Goal: Task Accomplishment & Management: Complete application form

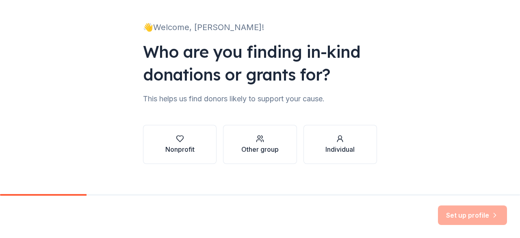
scroll to position [53, 0]
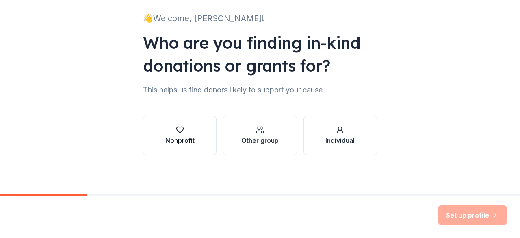
click at [177, 130] on icon "button" at bounding box center [180, 130] width 8 height 8
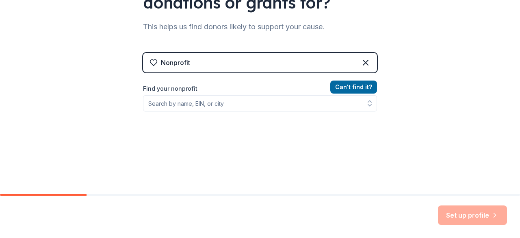
scroll to position [116, 0]
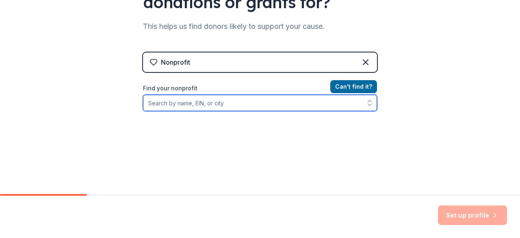
click at [176, 103] on input "Find your nonprofit" at bounding box center [260, 103] width 234 height 16
type input "[US_EMPLOYER_IDENTIFICATION_NUMBER]"
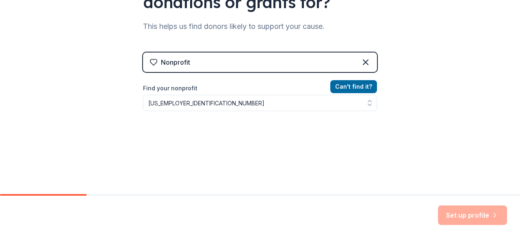
click at [244, 57] on div "Nonprofit" at bounding box center [260, 62] width 234 height 20
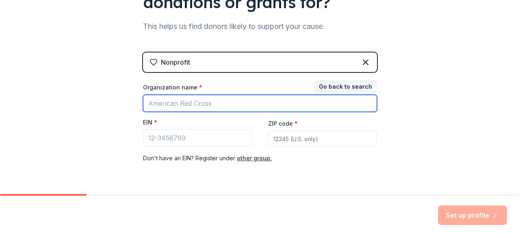
click at [198, 102] on input "Organization name *" at bounding box center [260, 103] width 234 height 17
type input "[PERSON_NAME][GEOGRAPHIC_DATA]"
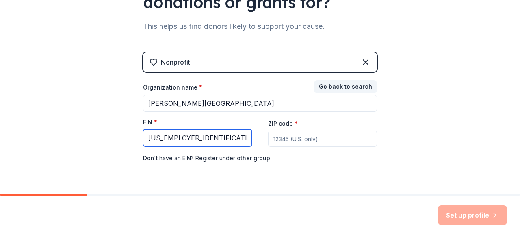
type input "[US_EMPLOYER_IDENTIFICATION_NUMBER]"
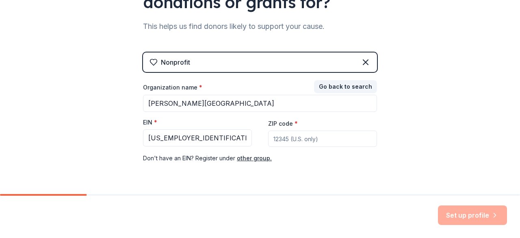
click at [276, 137] on input "ZIP code *" at bounding box center [322, 139] width 109 height 16
type input "92111"
click at [469, 210] on button "Set up profile" at bounding box center [472, 215] width 69 height 20
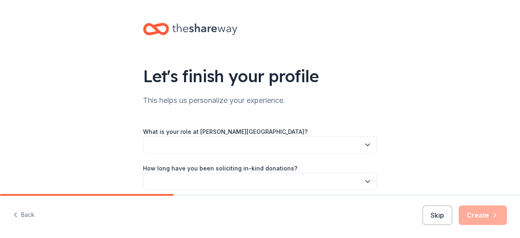
click at [156, 146] on button "button" at bounding box center [260, 144] width 234 height 17
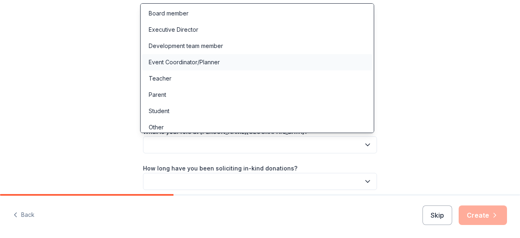
scroll to position [4, 0]
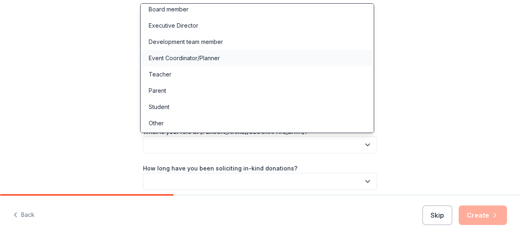
click at [157, 57] on div "Event Coordinator/Planner" at bounding box center [184, 58] width 71 height 10
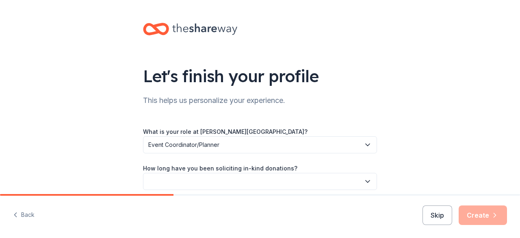
click at [166, 179] on button "button" at bounding box center [260, 181] width 234 height 17
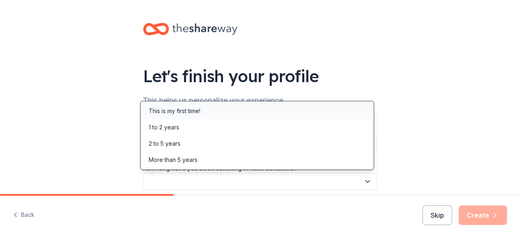
click at [162, 112] on div "This is my first time!" at bounding box center [175, 111] width 52 height 10
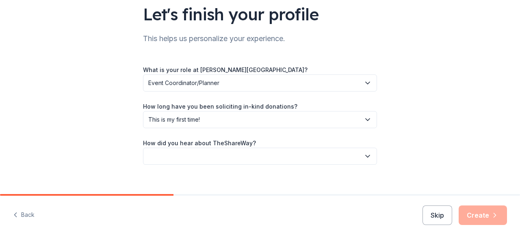
scroll to position [63, 0]
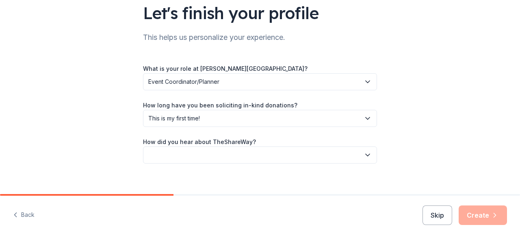
click at [163, 152] on button "button" at bounding box center [260, 154] width 234 height 17
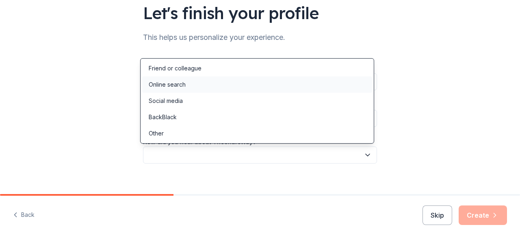
click at [166, 85] on div "Online search" at bounding box center [167, 85] width 37 height 10
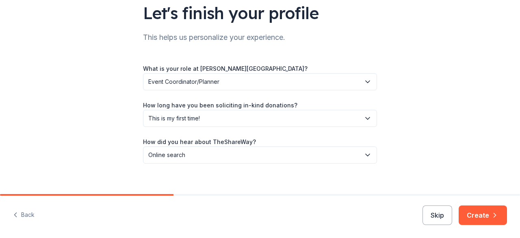
scroll to position [72, 0]
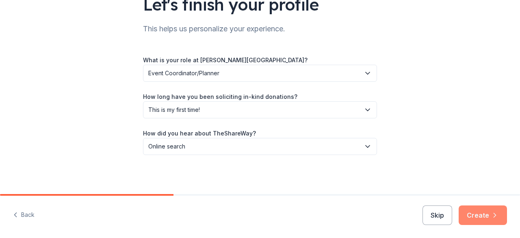
click at [487, 217] on button "Create" at bounding box center [483, 215] width 48 height 20
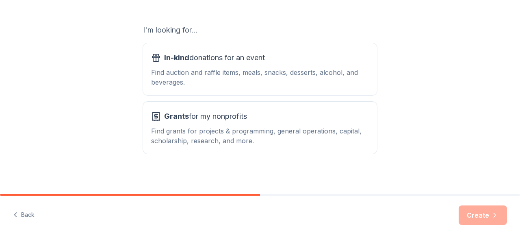
scroll to position [134, 0]
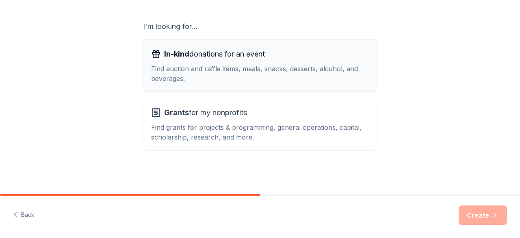
click at [187, 63] on div "In-kind donations for an event Find auction and raffle items, meals, snacks, de…" at bounding box center [260, 66] width 218 height 36
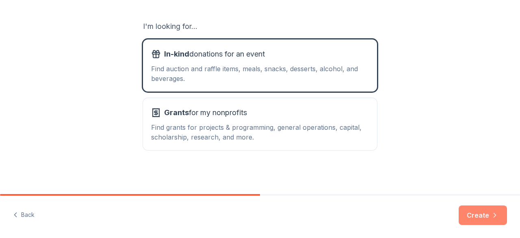
click at [481, 215] on button "Create" at bounding box center [483, 215] width 48 height 20
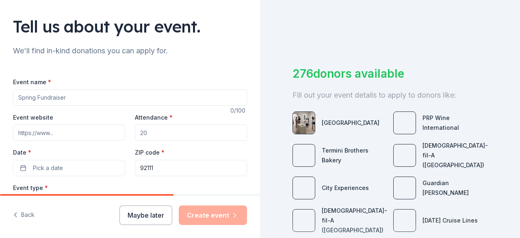
scroll to position [52, 0]
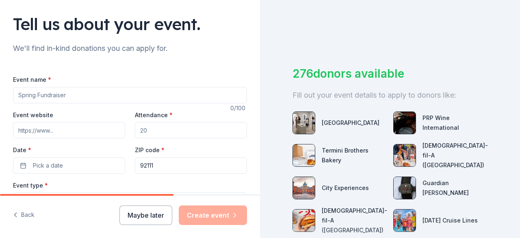
click at [42, 94] on input "Event name *" at bounding box center [130, 95] width 234 height 16
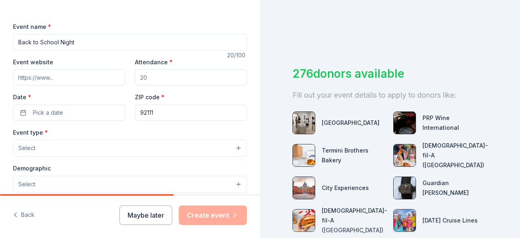
scroll to position [106, 0]
type input "Back to School Night"
click at [154, 76] on input "Attendance *" at bounding box center [191, 76] width 112 height 16
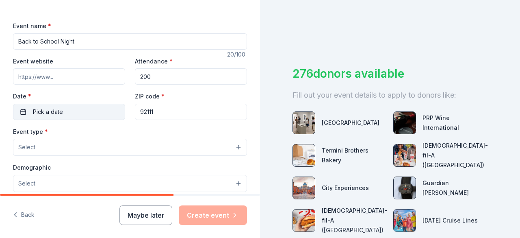
type input "200"
click at [52, 106] on button "Pick a date" at bounding box center [69, 112] width 112 height 16
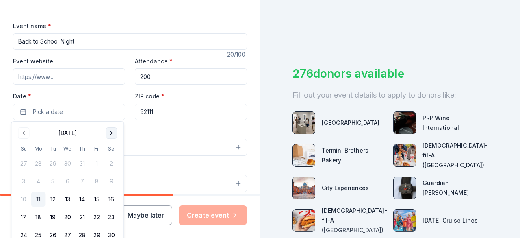
click at [109, 132] on button "Go to next month" at bounding box center [111, 132] width 11 height 11
click at [84, 163] on button "4" at bounding box center [82, 163] width 15 height 15
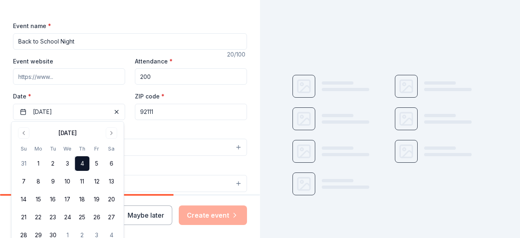
click at [142, 128] on div "Event type * Select" at bounding box center [130, 141] width 234 height 30
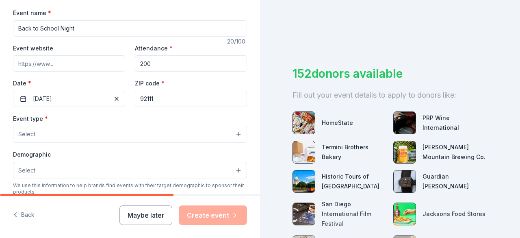
scroll to position [120, 0]
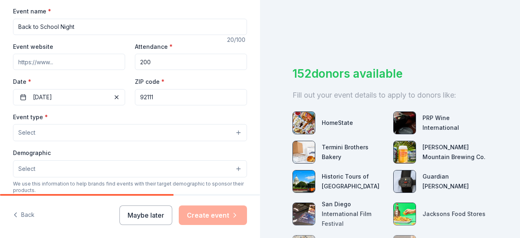
click at [144, 131] on button "Select" at bounding box center [130, 132] width 234 height 17
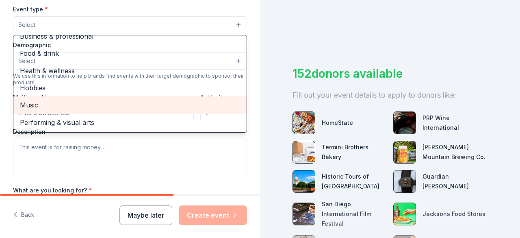
scroll to position [0, 0]
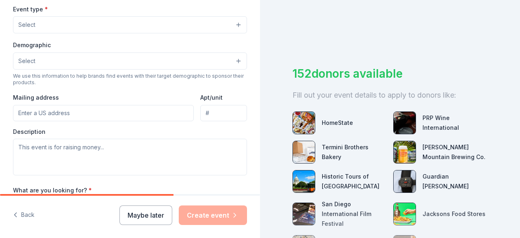
drag, startPoint x: 124, startPoint y: 109, endPoint x: 118, endPoint y: 24, distance: 86.0
click at [118, 24] on button "Select" at bounding box center [130, 24] width 234 height 17
click at [235, 22] on button "Select" at bounding box center [130, 24] width 234 height 17
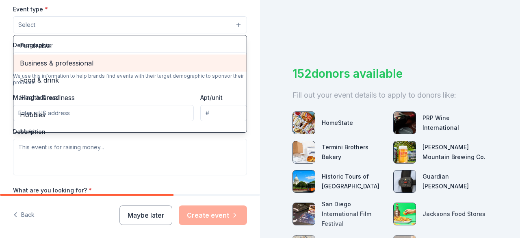
click at [76, 64] on span "Business & professional" at bounding box center [130, 63] width 220 height 11
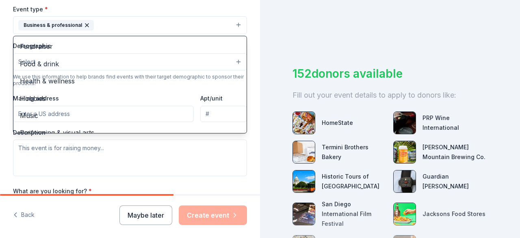
click at [174, 23] on button "Business & professional" at bounding box center [130, 25] width 234 height 18
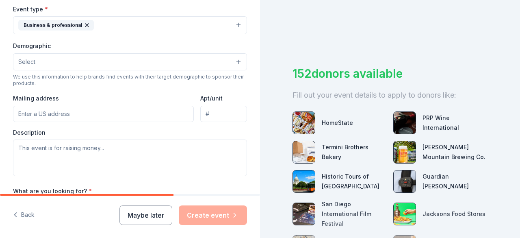
click at [172, 71] on div "Demographic Select We use this information to help brands find events with thei…" at bounding box center [130, 64] width 234 height 46
click at [193, 64] on button "Select" at bounding box center [130, 61] width 234 height 17
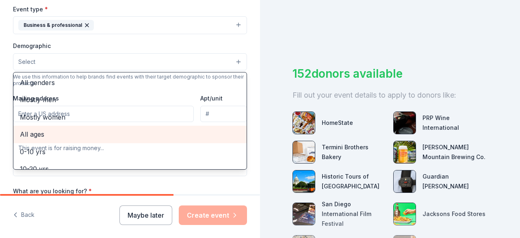
click at [26, 130] on span "All ages" at bounding box center [130, 134] width 220 height 11
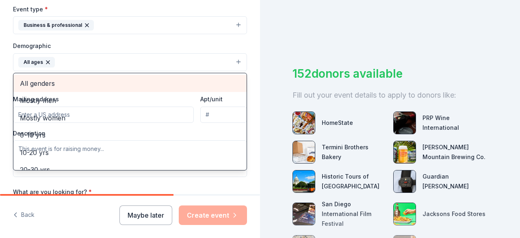
click at [30, 78] on span "All genders" at bounding box center [130, 83] width 220 height 11
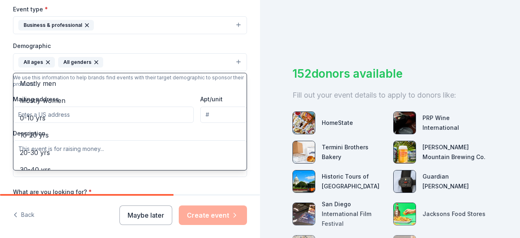
click at [247, 42] on div "Tell us about your event. We'll find in-kind donations you can apply for. Event…" at bounding box center [130, 43] width 260 height 543
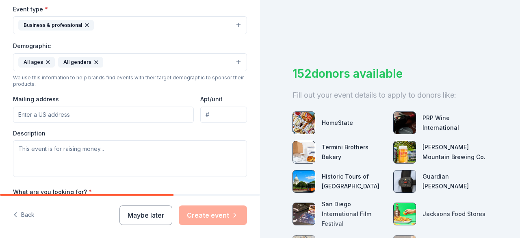
click at [46, 111] on input "Mailing address" at bounding box center [103, 115] width 181 height 16
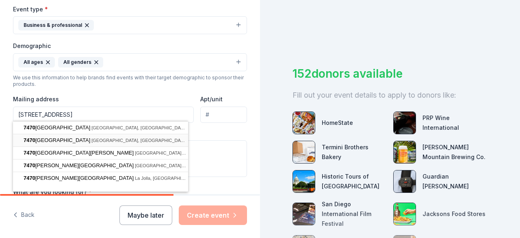
type input "7470 Bagdad Street, San Diego, CA, 92111"
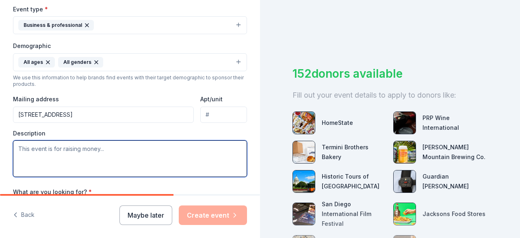
click at [60, 149] on textarea at bounding box center [130, 158] width 234 height 37
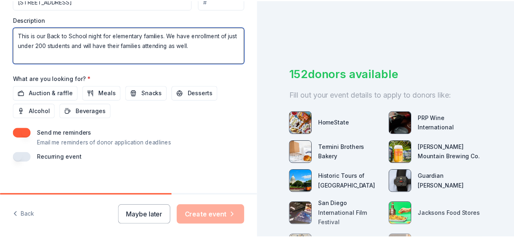
scroll to position [346, 0]
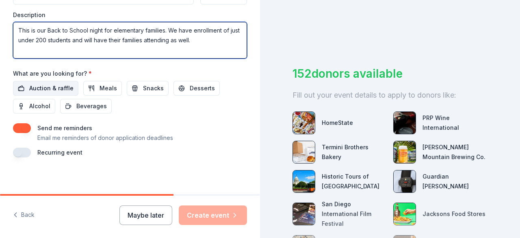
type textarea "This is our Back to School night for elementary families. We have enrollment of…"
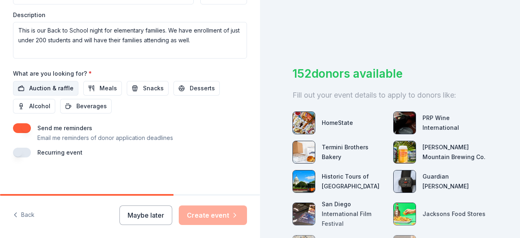
click at [28, 85] on button "Auction & raffle" at bounding box center [45, 88] width 65 height 15
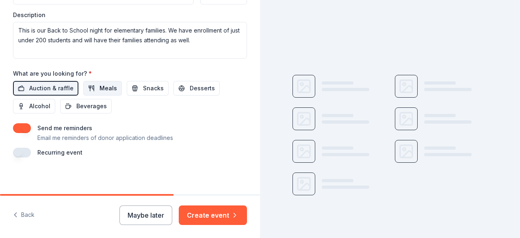
click at [91, 81] on button "Meals" at bounding box center [102, 88] width 39 height 15
click at [143, 83] on span "Snacks" at bounding box center [153, 88] width 21 height 10
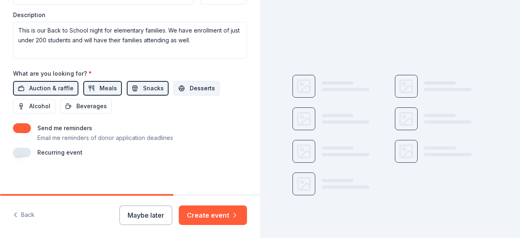
click at [176, 84] on button "Desserts" at bounding box center [197, 88] width 46 height 15
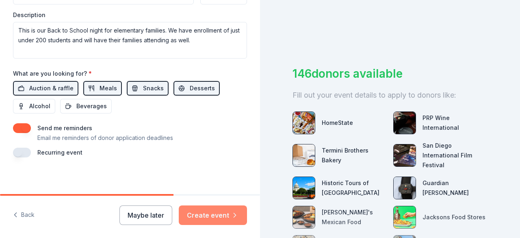
click at [215, 218] on button "Create event" at bounding box center [213, 215] width 68 height 20
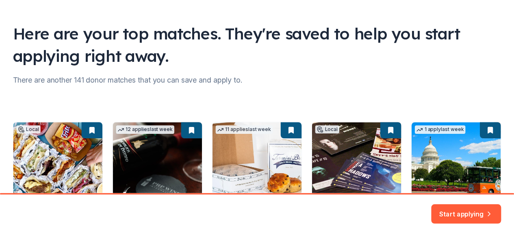
scroll to position [44, 0]
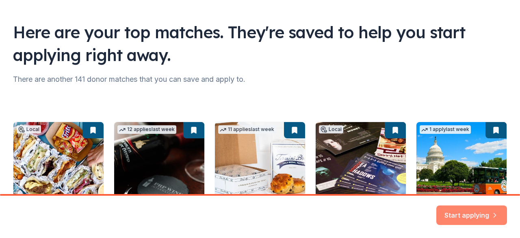
click at [474, 218] on button "Start applying" at bounding box center [472, 210] width 71 height 20
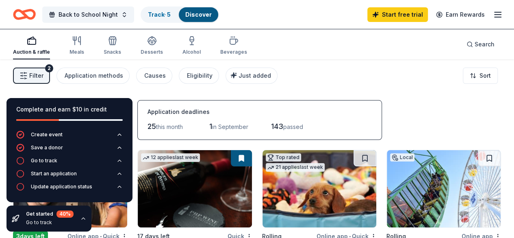
click at [493, 19] on icon "button" at bounding box center [498, 15] width 10 height 10
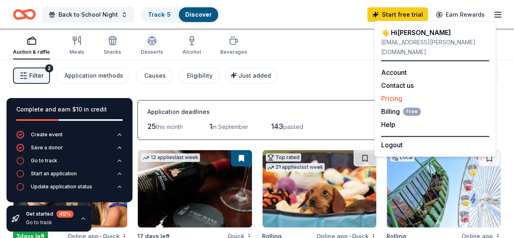
click at [385, 94] on link "Pricing" at bounding box center [391, 98] width 21 height 8
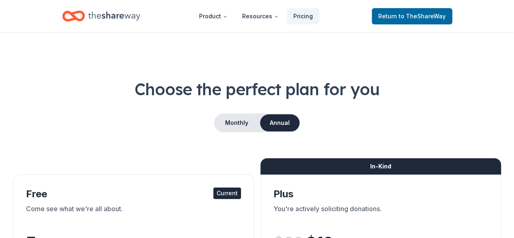
scroll to position [28, 0]
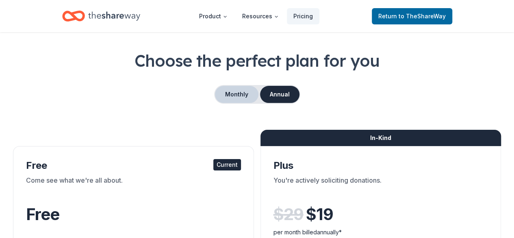
click at [236, 96] on button "Monthly" at bounding box center [237, 94] width 44 height 17
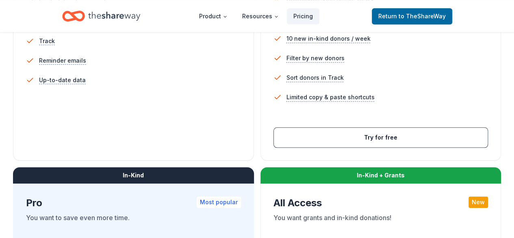
scroll to position [307, 0]
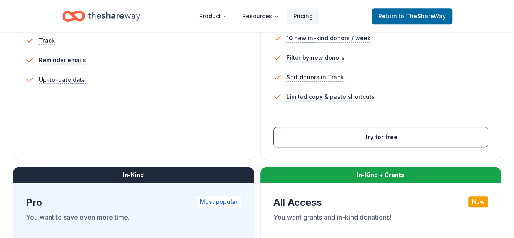
click at [109, 79] on li "Up-to-date data" at bounding box center [133, 80] width 215 height 20
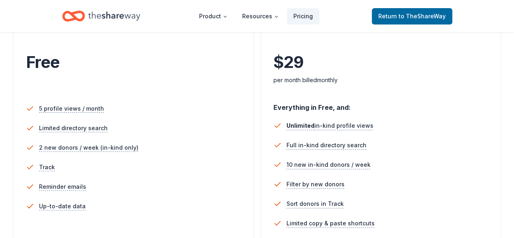
scroll to position [180, 0]
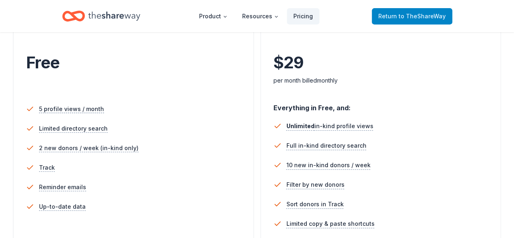
click at [415, 13] on span "to TheShareWay" at bounding box center [422, 16] width 47 height 7
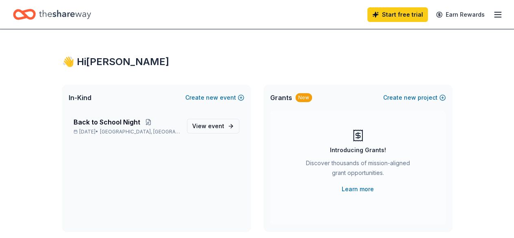
click at [493, 13] on icon "button" at bounding box center [498, 15] width 10 height 10
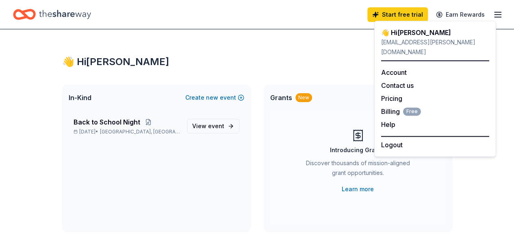
click at [71, 17] on icon "Home" at bounding box center [65, 14] width 52 height 17
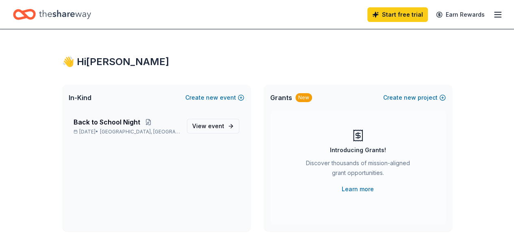
click at [69, 15] on icon "Home" at bounding box center [65, 14] width 52 height 9
click at [208, 125] on span "View event" at bounding box center [208, 126] width 32 height 10
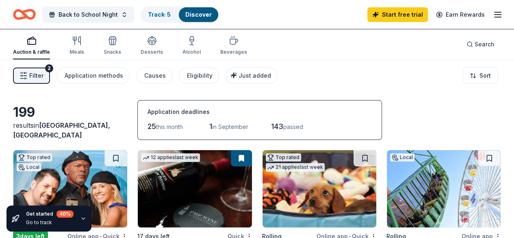
click at [42, 74] on span "Filter" at bounding box center [36, 76] width 14 height 10
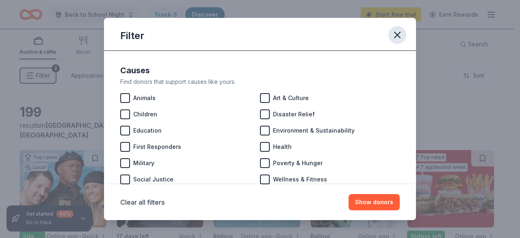
click at [397, 31] on icon "button" at bounding box center [397, 34] width 11 height 11
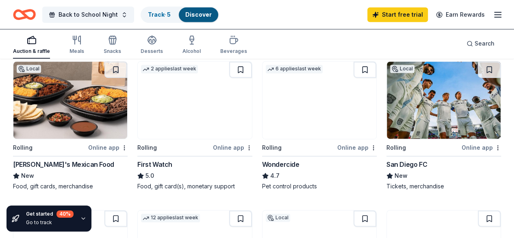
scroll to position [556, 0]
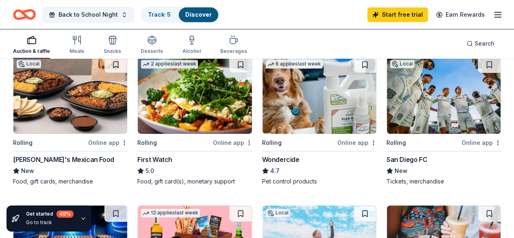
click at [387, 87] on img at bounding box center [444, 95] width 114 height 77
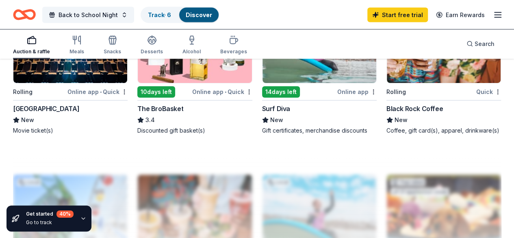
scroll to position [756, 0]
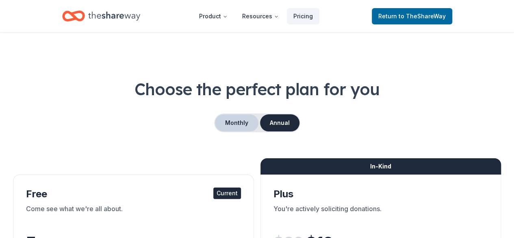
click at [237, 119] on button "Monthly" at bounding box center [237, 122] width 44 height 17
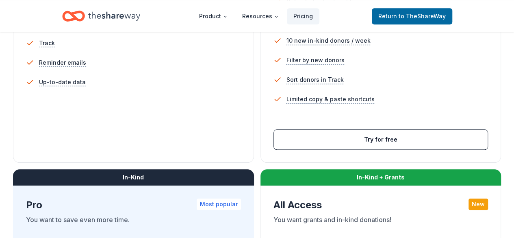
scroll to position [305, 0]
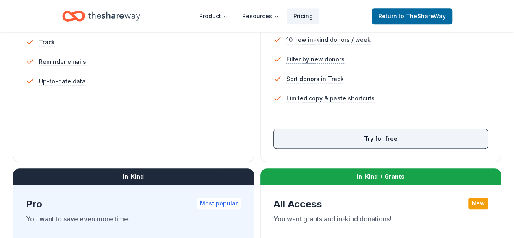
click at [274, 148] on button "Try for free" at bounding box center [381, 139] width 214 height 20
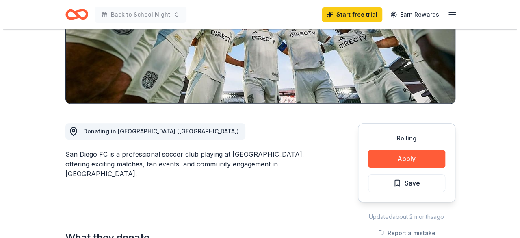
scroll to position [144, 0]
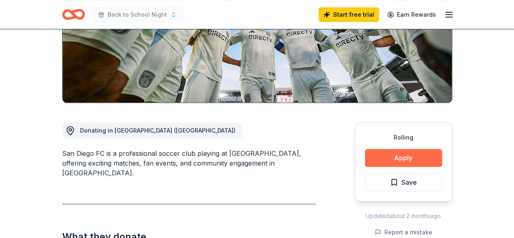
click at [422, 153] on button "Apply" at bounding box center [403, 158] width 77 height 18
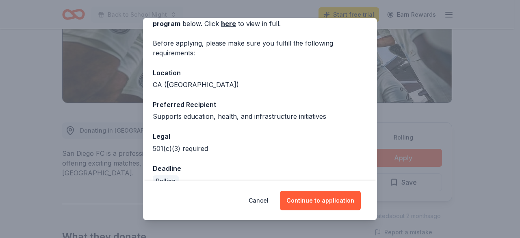
scroll to position [63, 0]
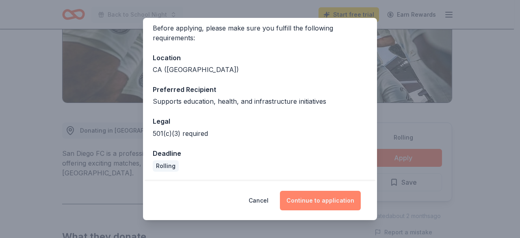
click at [305, 202] on button "Continue to application" at bounding box center [320, 201] width 81 height 20
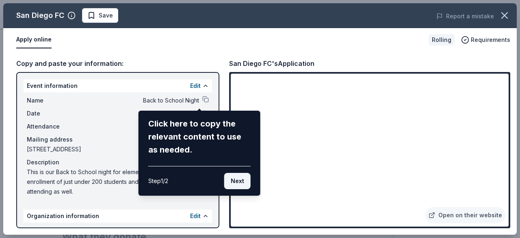
click at [239, 176] on button "Next" at bounding box center [237, 181] width 26 height 16
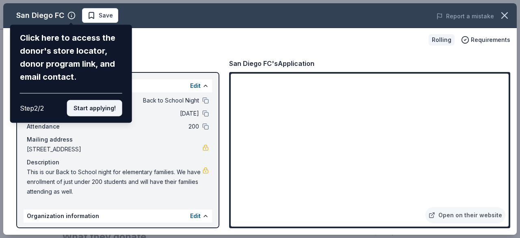
click at [93, 109] on button "Start applying!" at bounding box center [94, 108] width 55 height 16
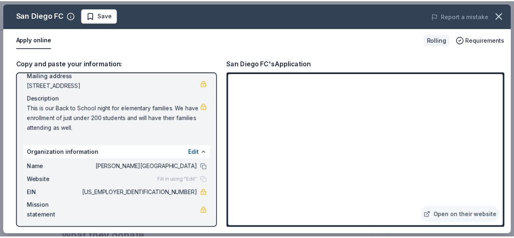
scroll to position [64, 0]
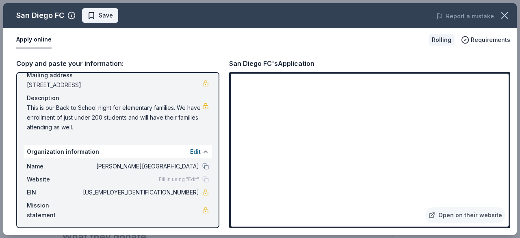
click at [103, 17] on span "Save" at bounding box center [106, 16] width 14 height 10
click at [509, 9] on button "button" at bounding box center [505, 16] width 18 height 18
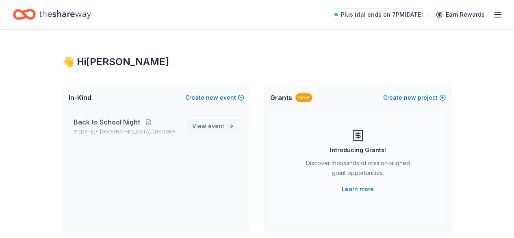
click at [209, 131] on span "View event" at bounding box center [208, 126] width 32 height 10
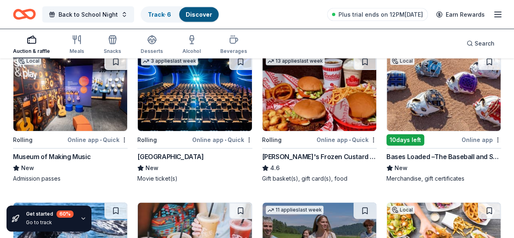
scroll to position [857, 0]
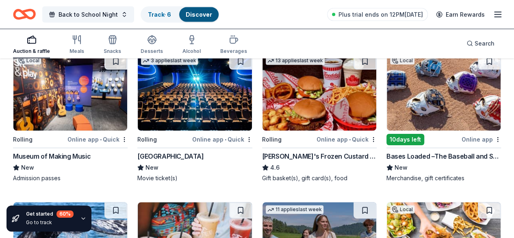
click at [505, 152] on div "199 results in [GEOGRAPHIC_DATA], [GEOGRAPHIC_DATA] Application deadlines 25 th…" at bounding box center [257, 34] width 514 height 1665
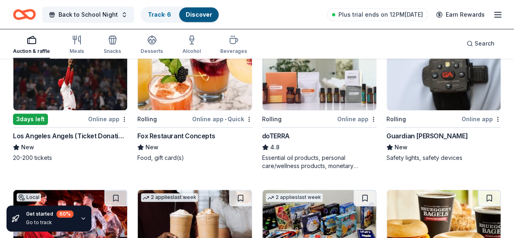
scroll to position [1795, 0]
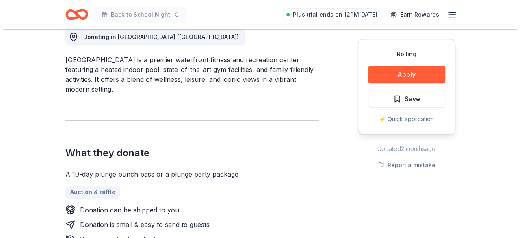
scroll to position [237, 0]
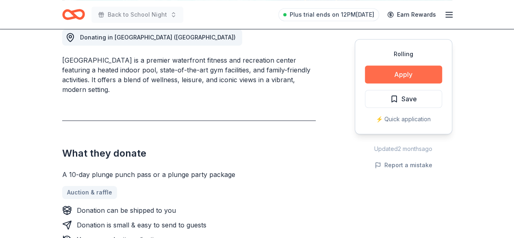
click at [390, 73] on button "Apply" at bounding box center [403, 74] width 77 height 18
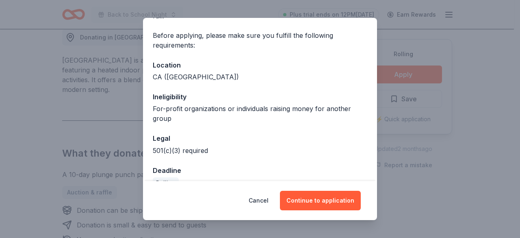
scroll to position [73, 0]
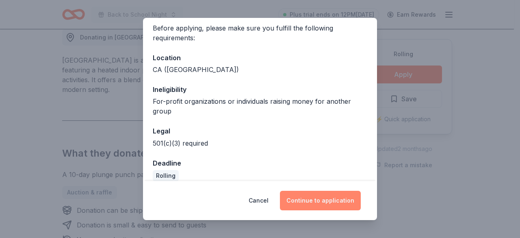
click at [310, 205] on button "Continue to application" at bounding box center [320, 201] width 81 height 20
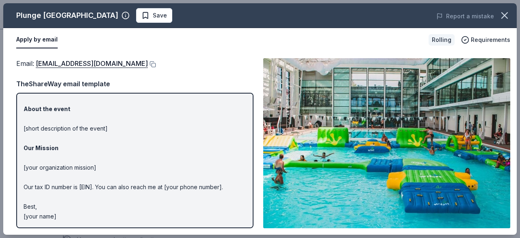
scroll to position [0, 0]
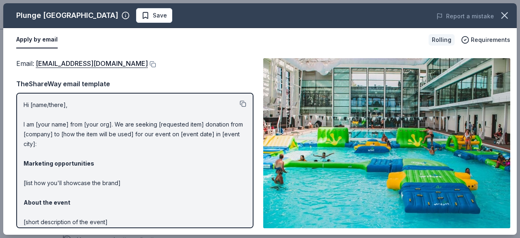
click at [240, 103] on button at bounding box center [243, 103] width 7 height 7
drag, startPoint x: 36, startPoint y: 62, endPoint x: 128, endPoint y: 66, distance: 92.8
click at [128, 66] on div "Email : PlungeSanDiego@gmail.com" at bounding box center [134, 63] width 237 height 11
